Goal: Task Accomplishment & Management: Manage account settings

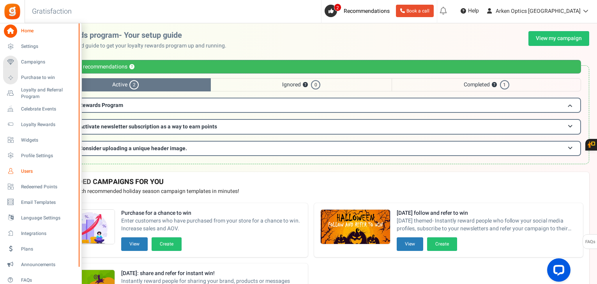
click at [25, 172] on span "Users" at bounding box center [48, 171] width 55 height 7
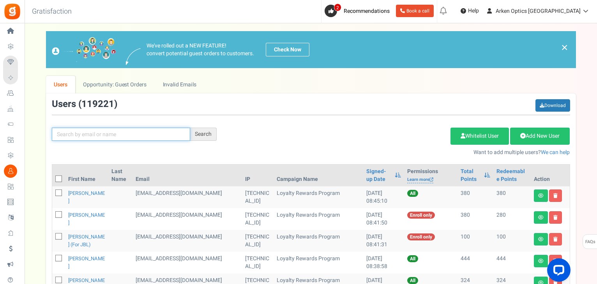
click at [108, 134] on input "text" at bounding box center [121, 134] width 138 height 13
paste input "[EMAIL_ADDRESS][DOMAIN_NAME]"
type input "[EMAIL_ADDRESS][DOMAIN_NAME]"
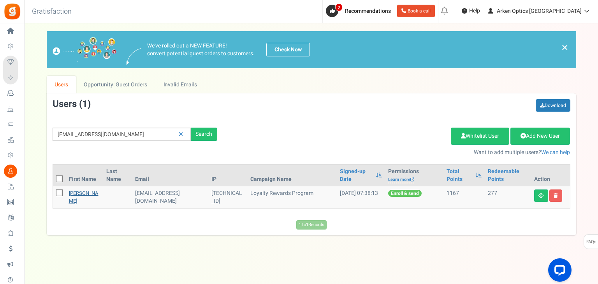
click at [72, 200] on link "[PERSON_NAME]" at bounding box center [84, 197] width 30 height 15
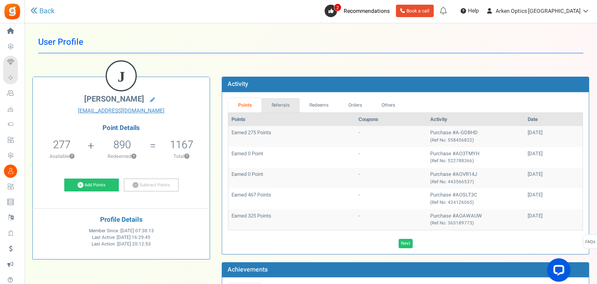
click at [264, 109] on link "Referrals" at bounding box center [280, 105] width 38 height 14
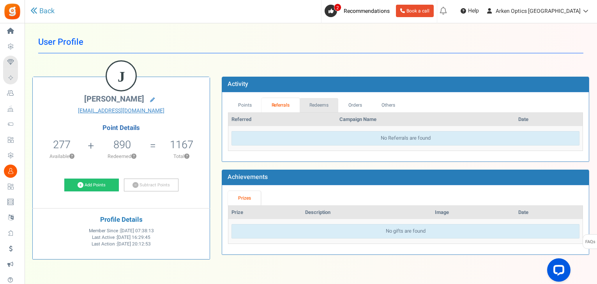
drag, startPoint x: 318, startPoint y: 103, endPoint x: 304, endPoint y: 103, distance: 14.0
click at [318, 103] on link "Redeems" at bounding box center [319, 105] width 39 height 14
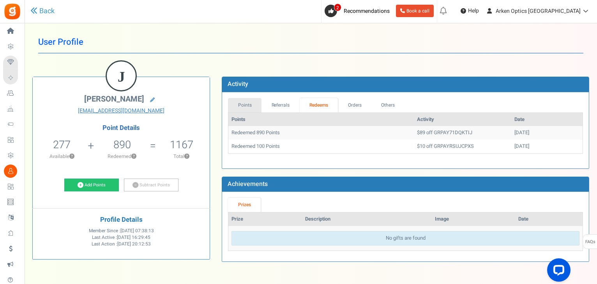
click at [247, 108] on link "Points" at bounding box center [245, 105] width 34 height 14
